Goal: Find specific page/section: Find specific page/section

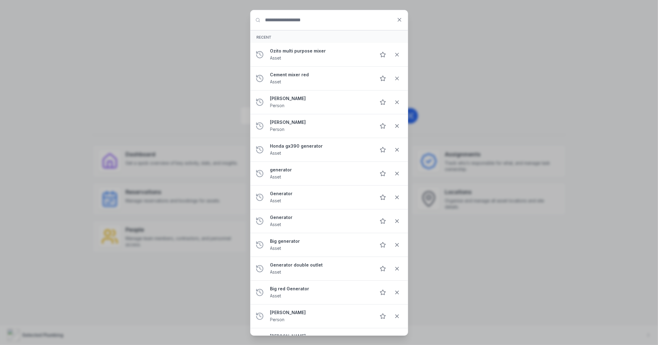
click at [615, 43] on div "Search for anything Recent Ozito multi purpose mixer Asset Cement mixer red Ass…" at bounding box center [329, 172] width 658 height 345
click at [322, 23] on input "Search for anything" at bounding box center [329, 20] width 157 height 20
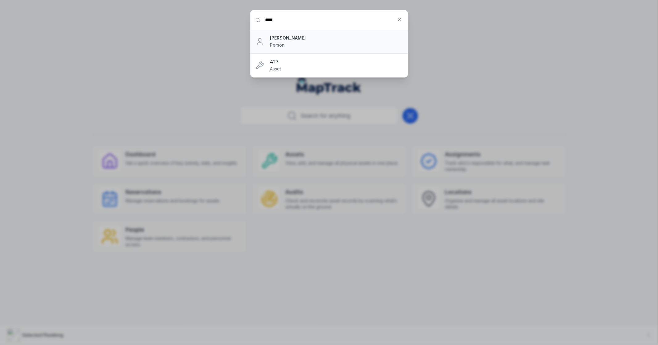
type input "****"
click at [282, 36] on strong "Alex Bennett" at bounding box center [336, 38] width 133 height 6
